Goal: Task Accomplishment & Management: Use online tool/utility

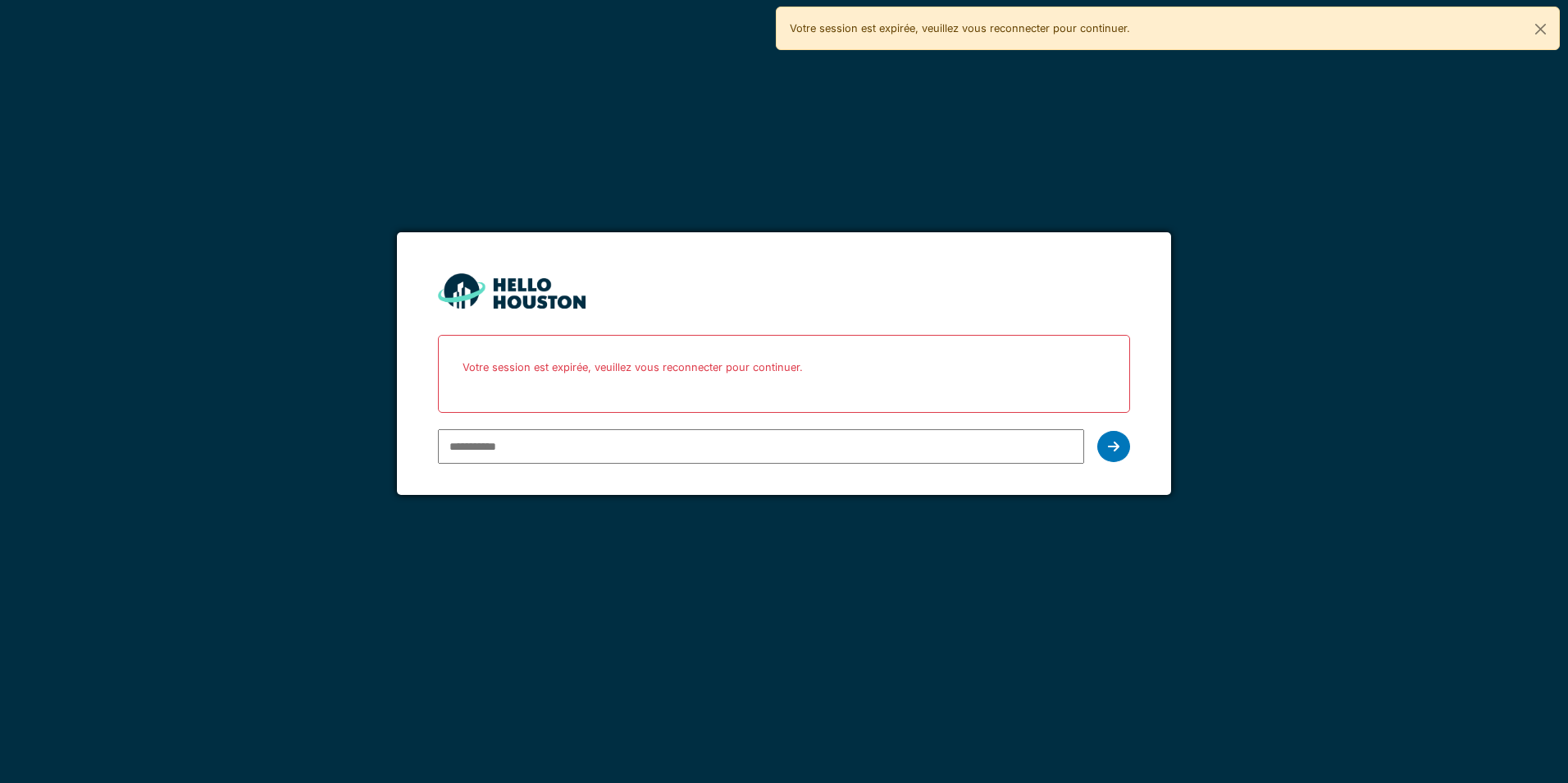
click at [795, 428] on div at bounding box center [761, 446] width 645 height 48
click at [799, 444] on input "email" at bounding box center [761, 446] width 645 height 35
type input "**********"
click at [1110, 445] on icon at bounding box center [1114, 446] width 12 height 13
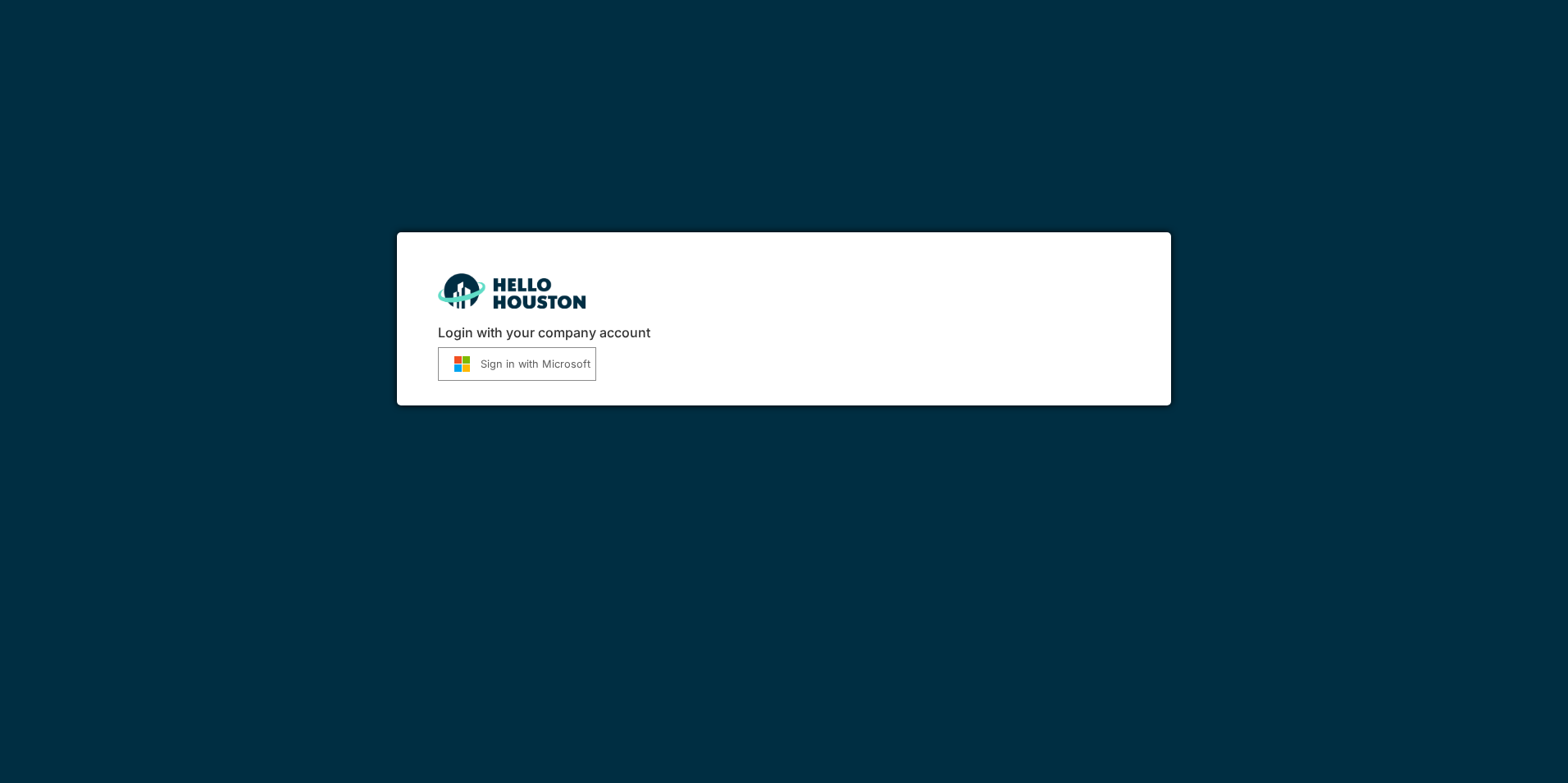
click at [489, 374] on button "Sign in with Microsoft" at bounding box center [516, 364] width 158 height 34
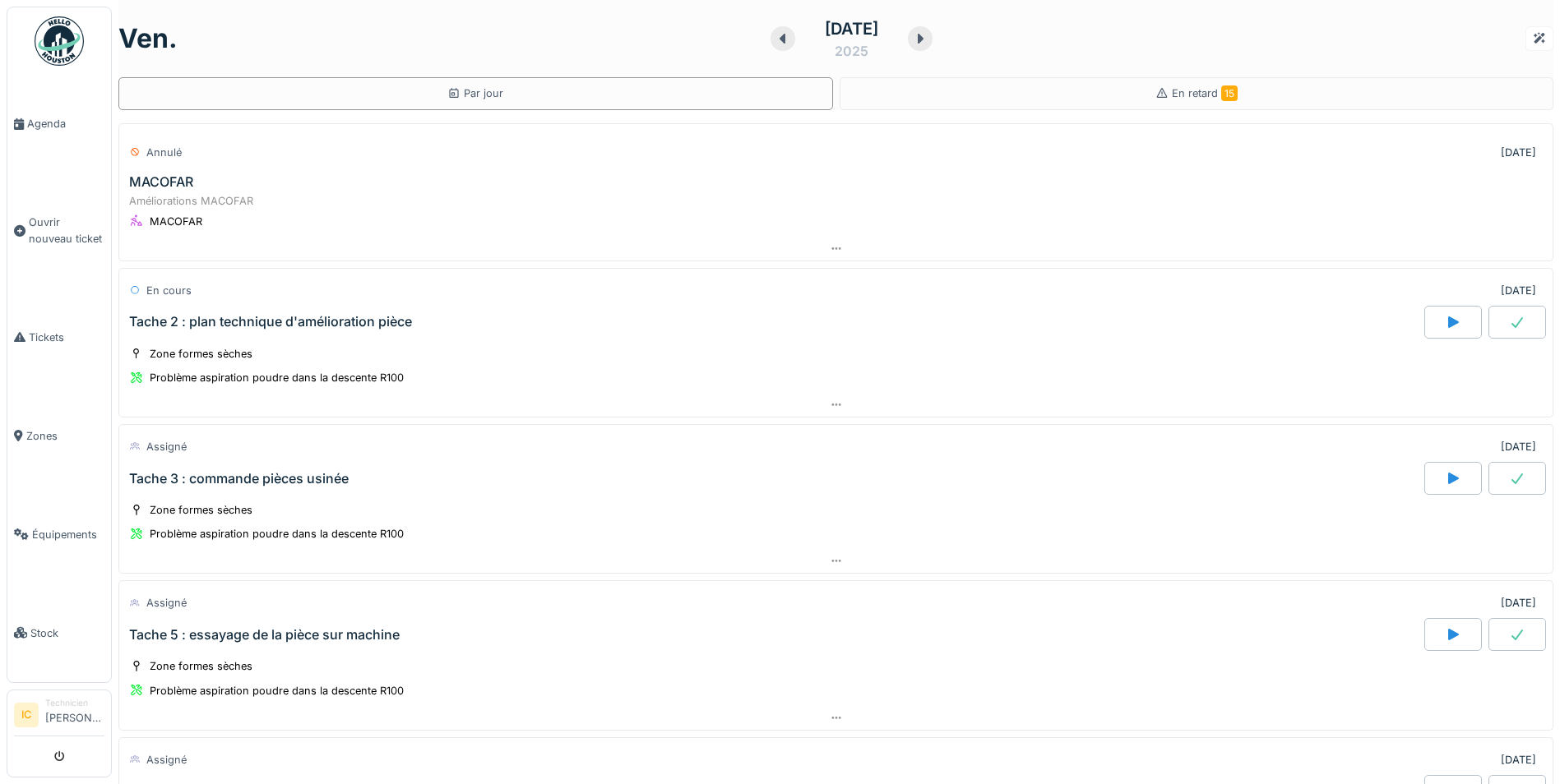
click at [45, 37] on img at bounding box center [60, 42] width 50 height 50
click at [847, 49] on div "2025" at bounding box center [851, 51] width 34 height 20
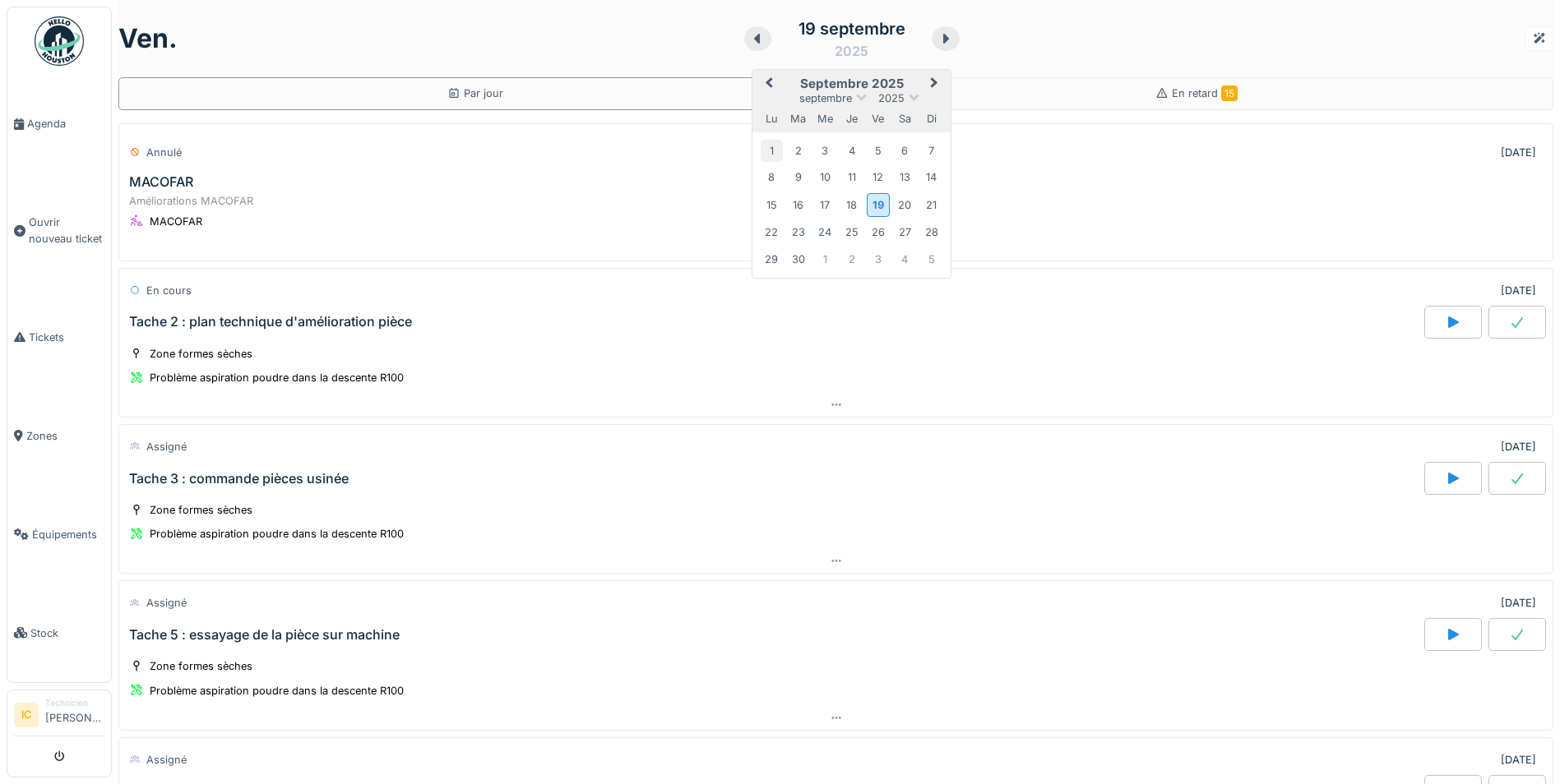
click at [761, 149] on div "1" at bounding box center [772, 150] width 22 height 22
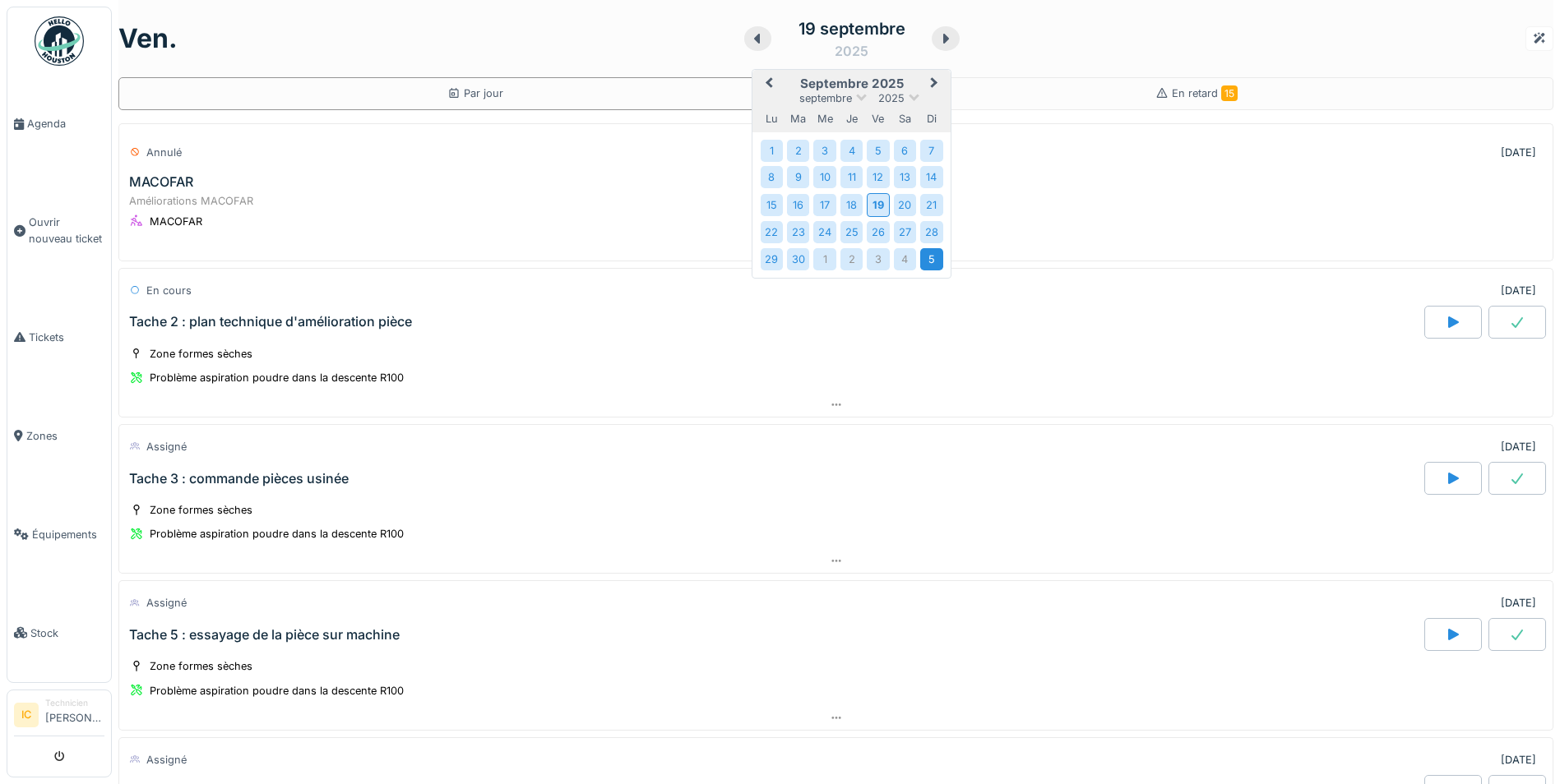
click at [920, 258] on div "5" at bounding box center [931, 259] width 22 height 22
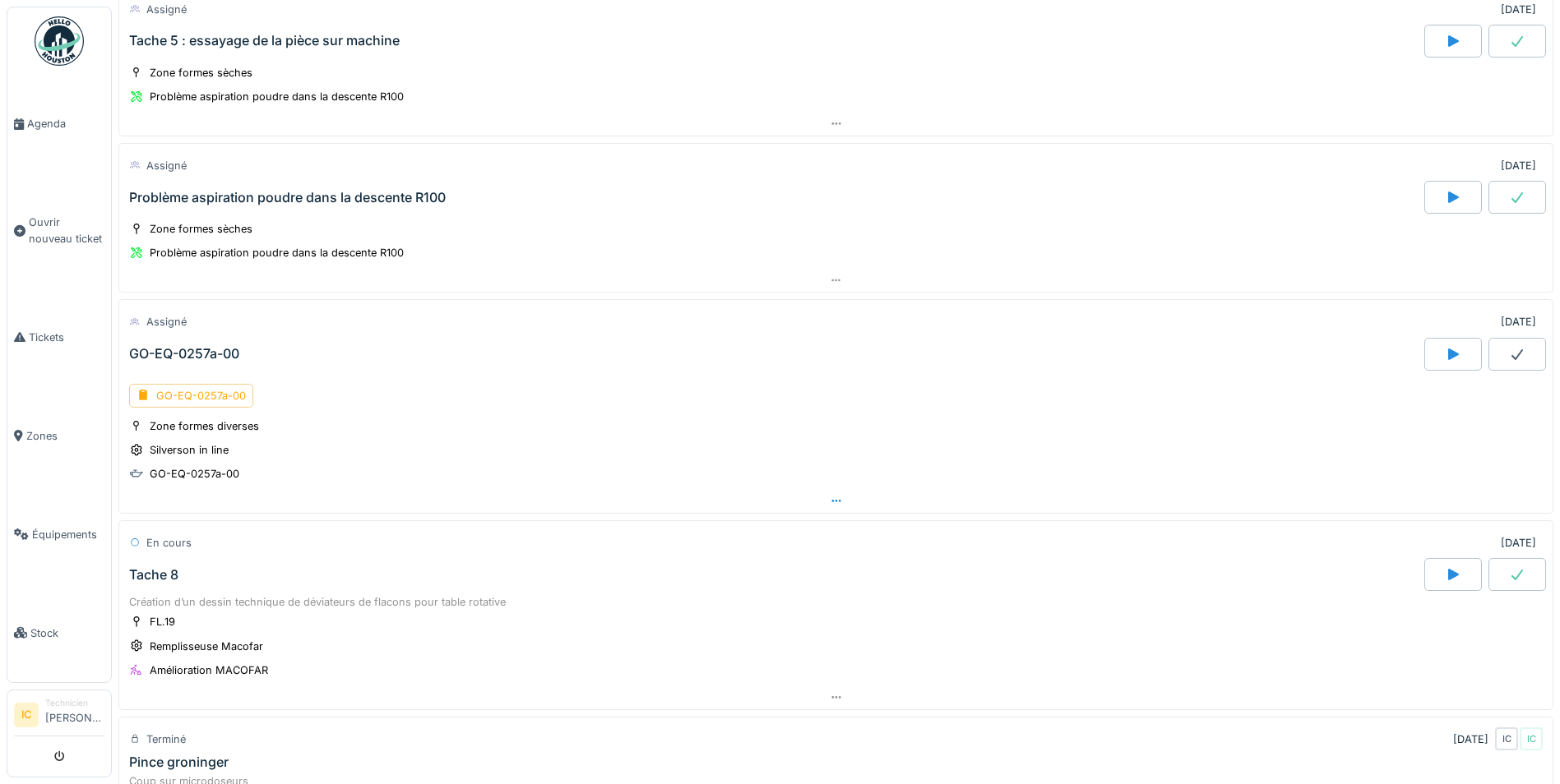
scroll to position [739, 0]
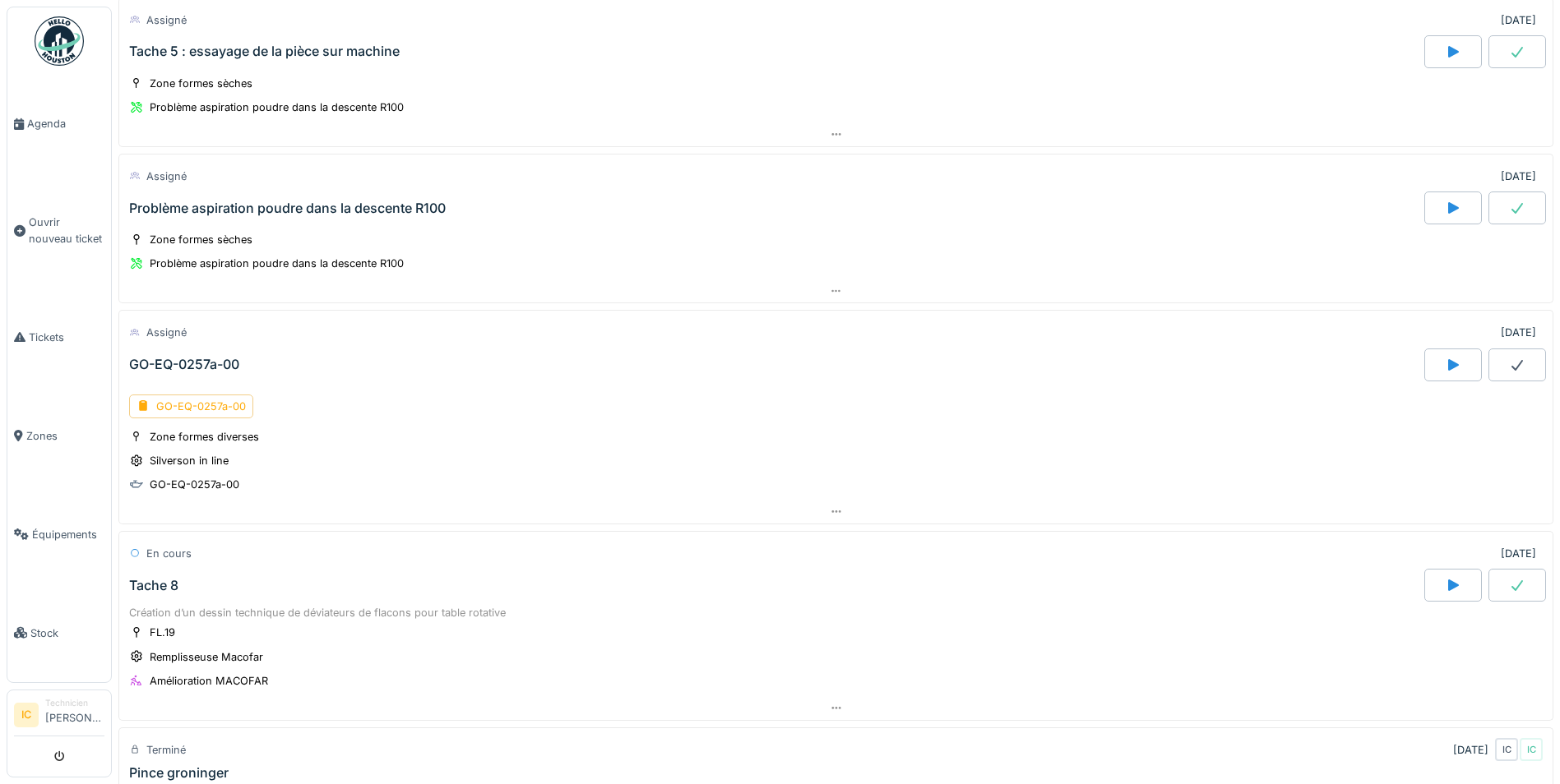
click at [187, 364] on div "GO-EQ-0257a-00" at bounding box center [184, 365] width 111 height 16
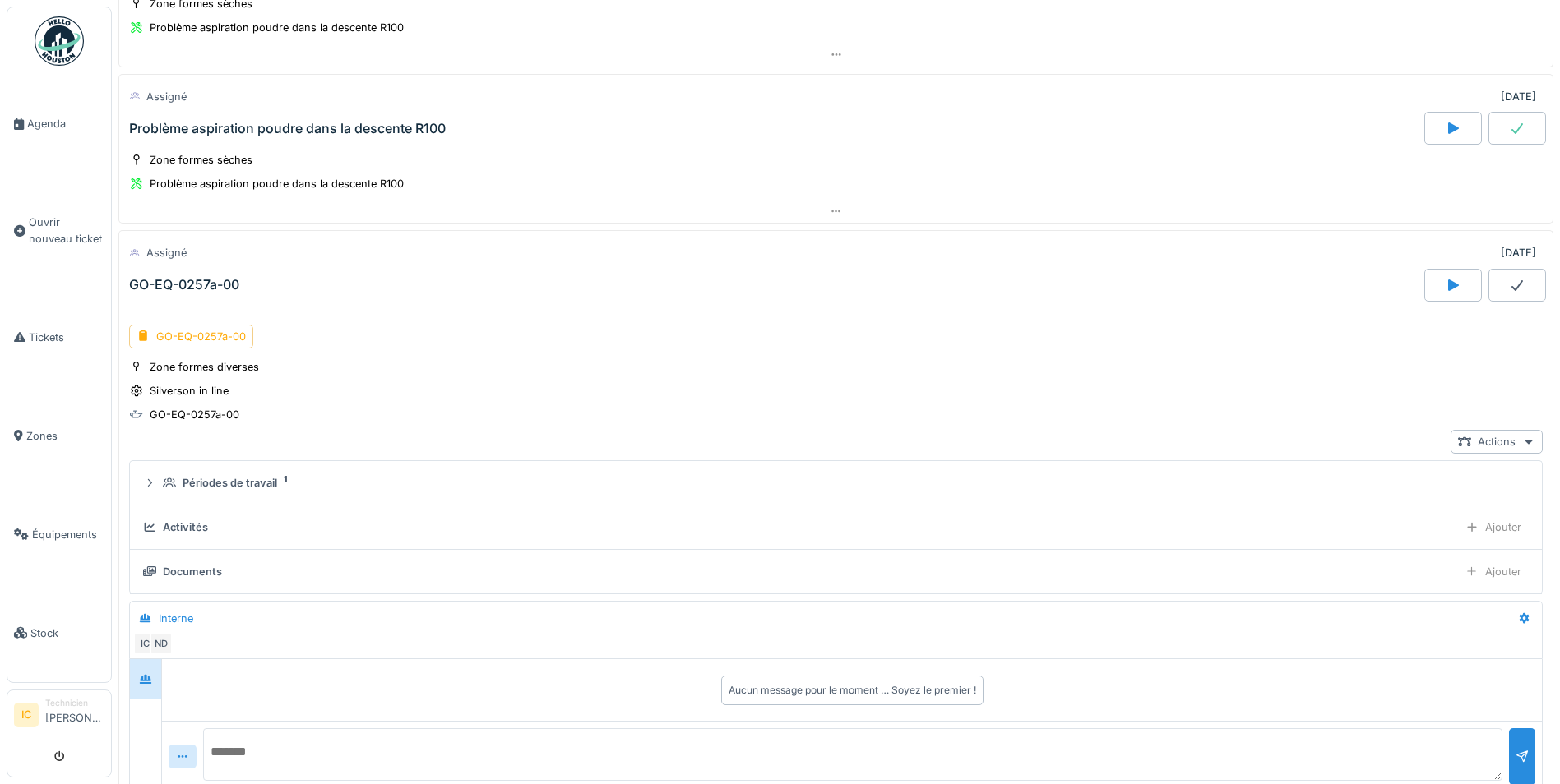
scroll to position [901, 0]
